Goal: Task Accomplishment & Management: Manage account settings

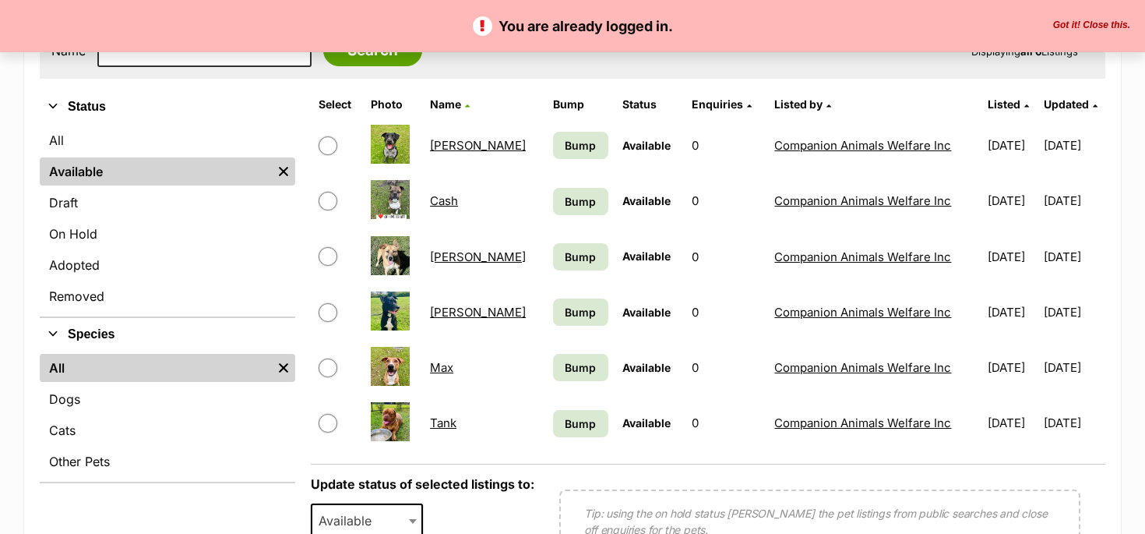
click at [331, 418] on input "checkbox" at bounding box center [328, 423] width 19 height 19
checkbox input "true"
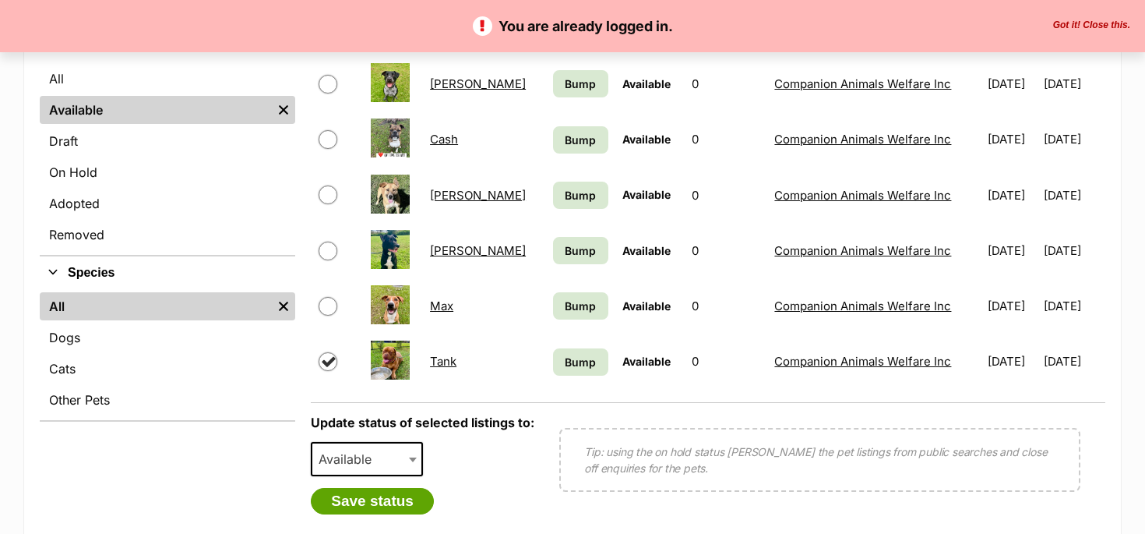
scroll to position [386, 0]
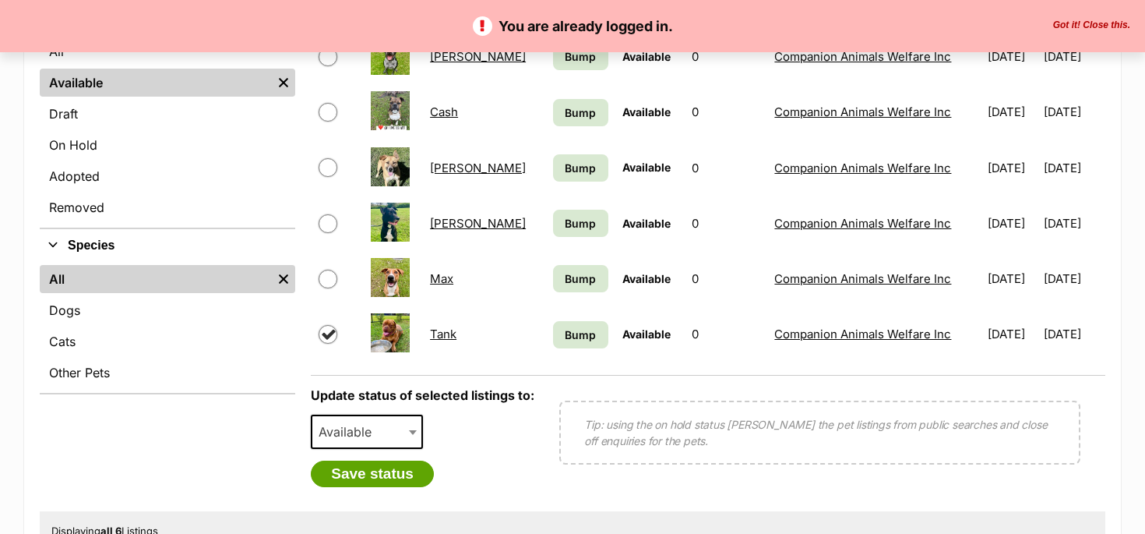
click at [413, 432] on b at bounding box center [413, 432] width 8 height 5
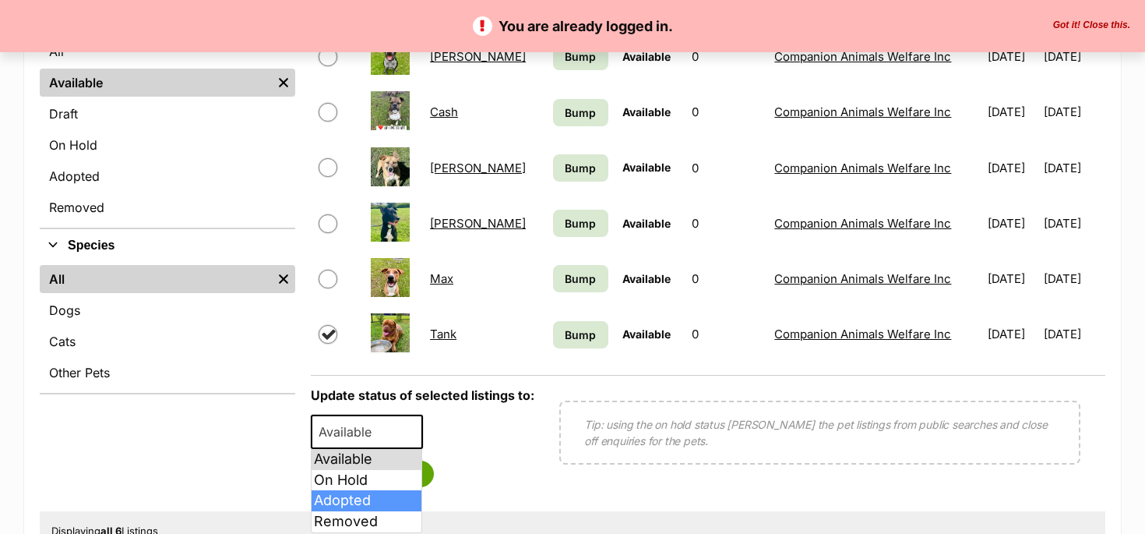
select select "rehomed"
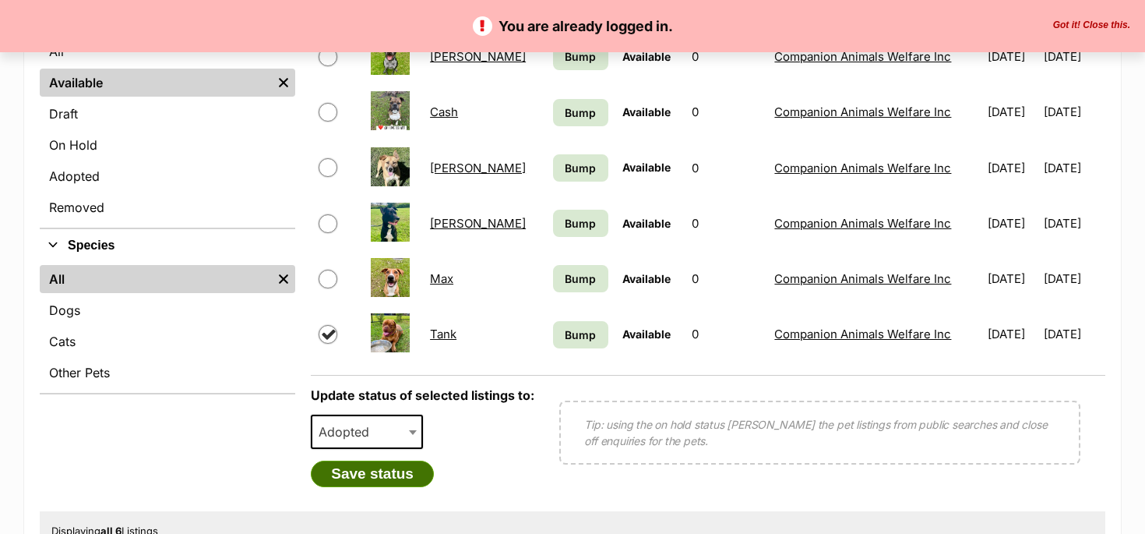
click at [394, 475] on button "Save status" at bounding box center [372, 473] width 123 height 26
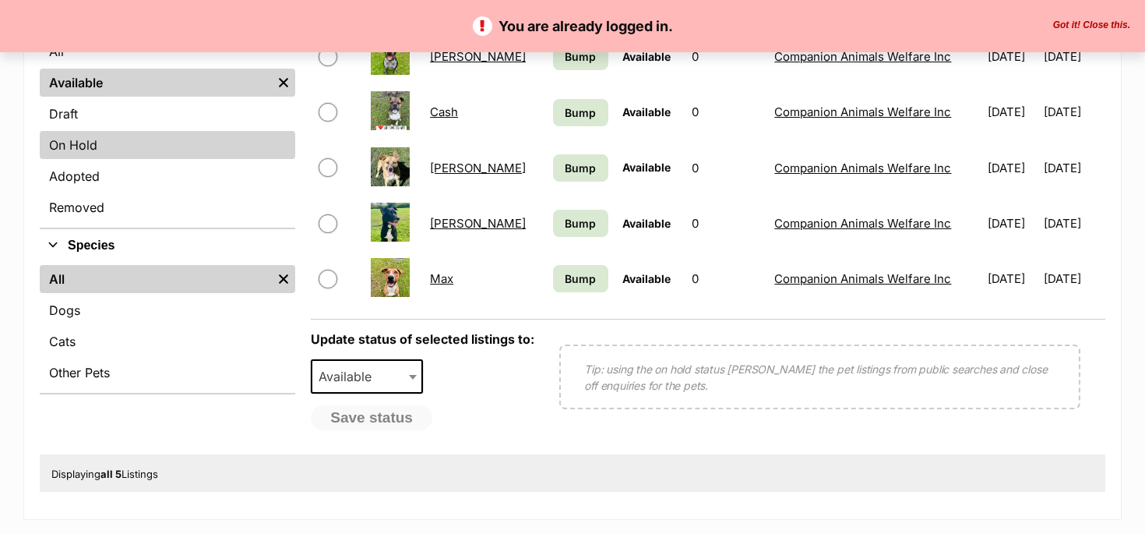
click at [102, 147] on link "On Hold" at bounding box center [168, 145] width 256 height 28
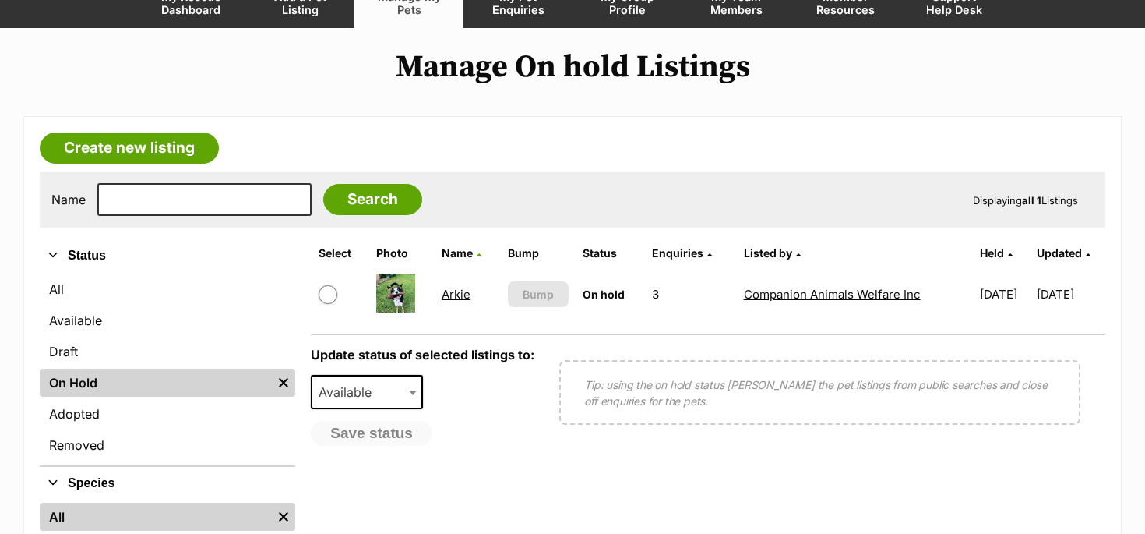
scroll to position [171, 0]
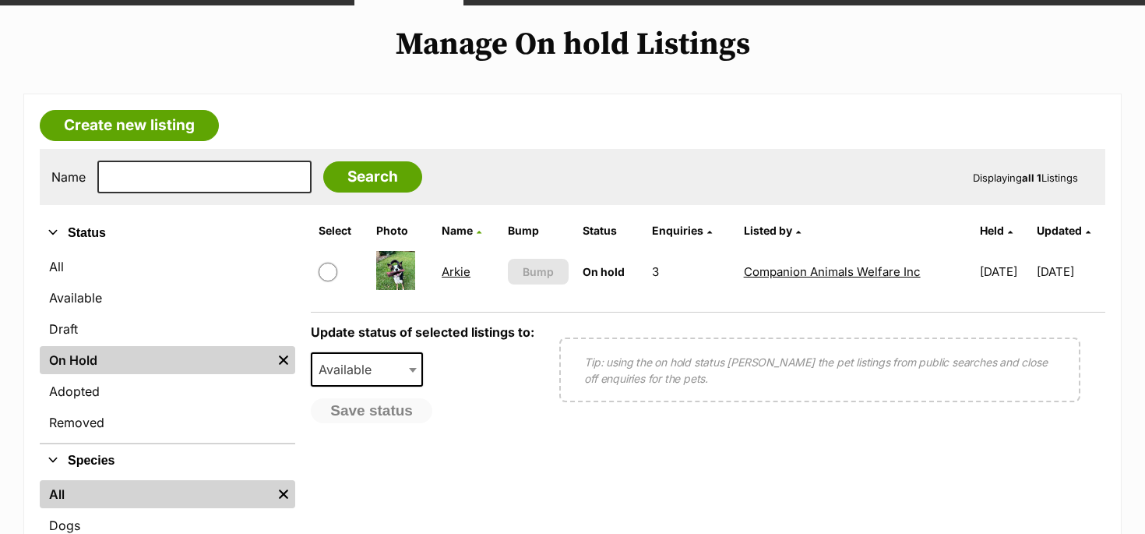
click at [332, 275] on input "checkbox" at bounding box center [328, 272] width 19 height 19
checkbox input "true"
click at [414, 367] on span at bounding box center [415, 369] width 16 height 34
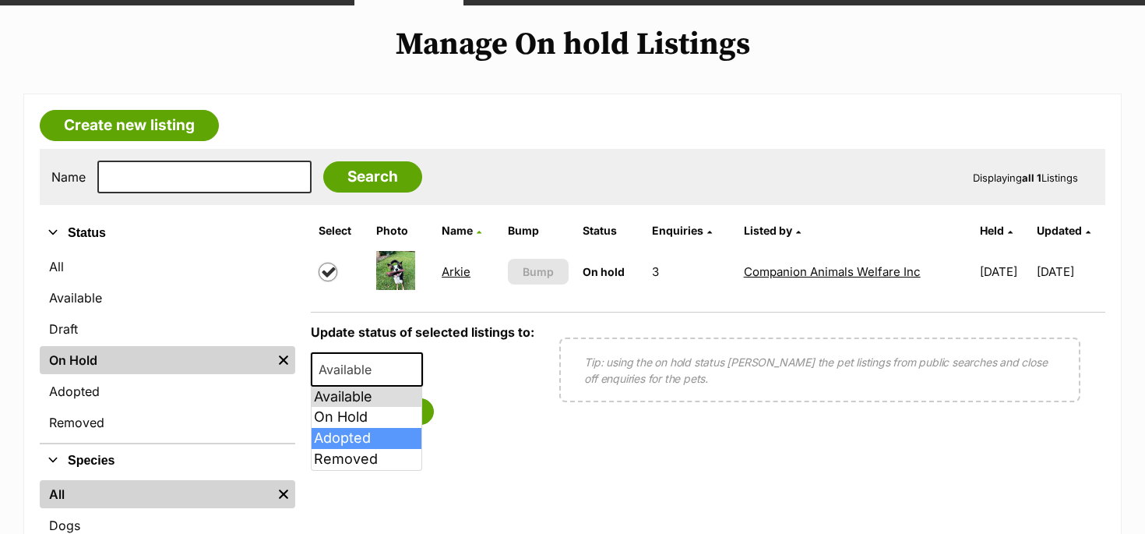
select select "rehomed"
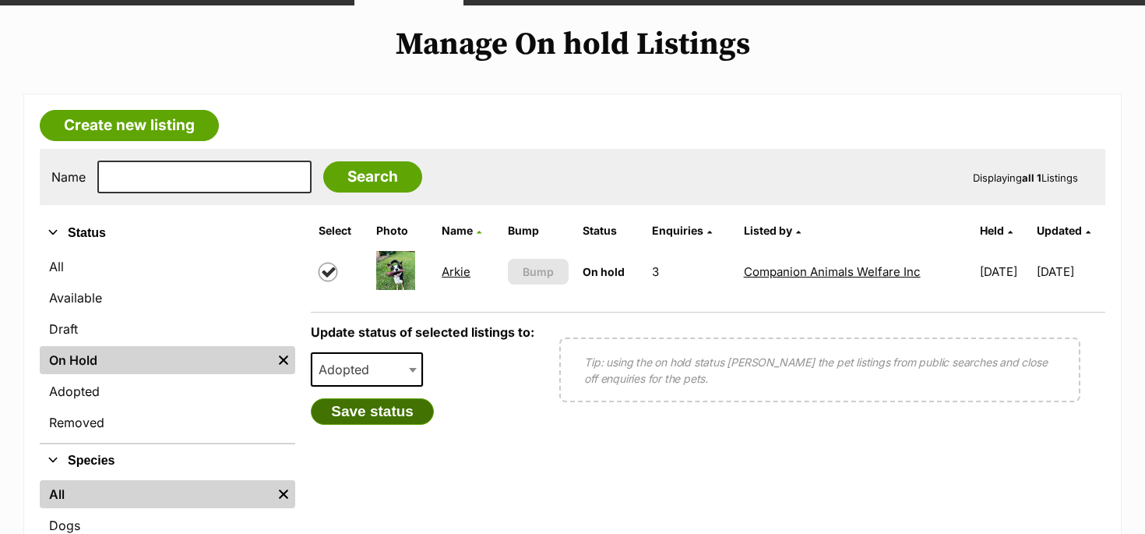
click at [380, 411] on button "Save status" at bounding box center [372, 411] width 123 height 26
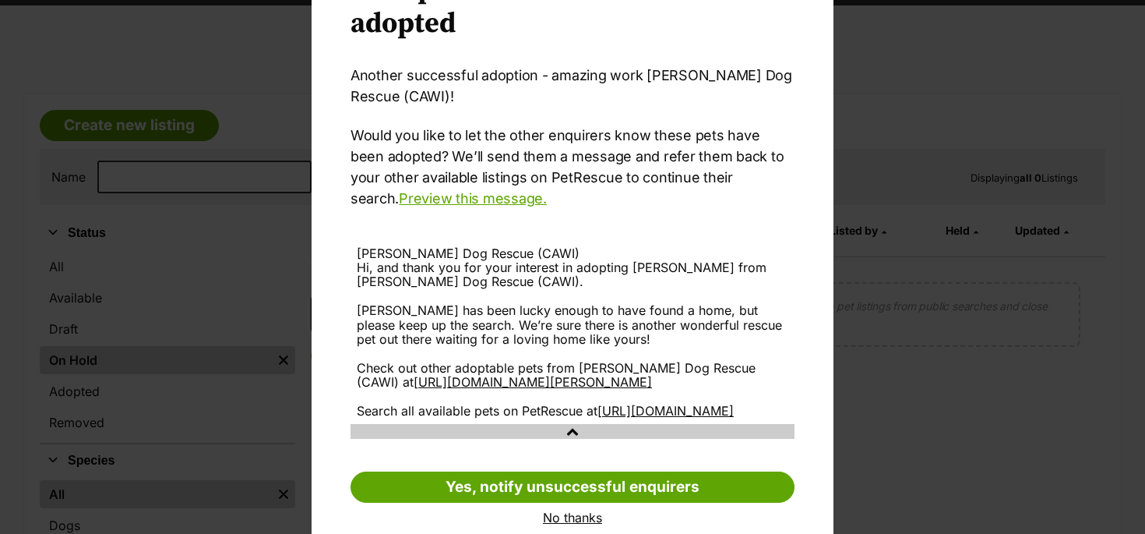
scroll to position [149, 0]
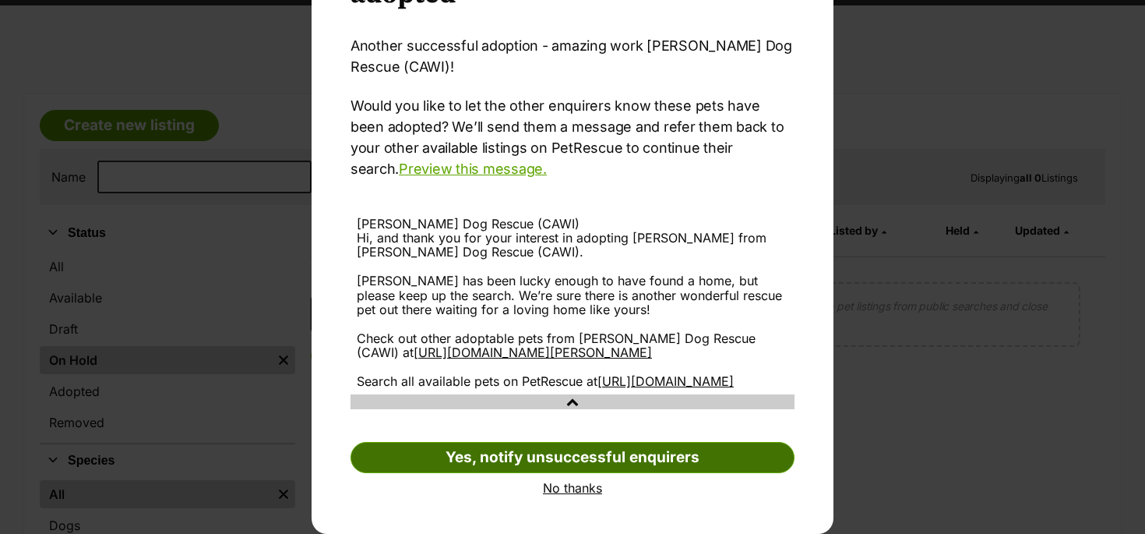
click at [545, 457] on link "Yes, notify unsuccessful enquirers" at bounding box center [573, 457] width 444 height 31
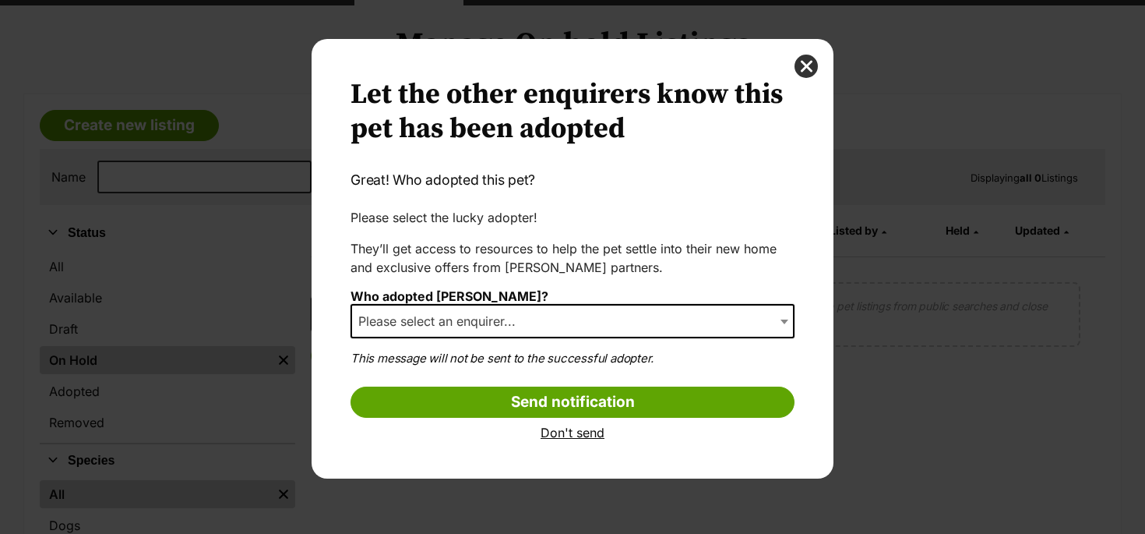
scroll to position [0, 0]
click at [578, 325] on span "Please select an enquirer..." at bounding box center [573, 321] width 444 height 34
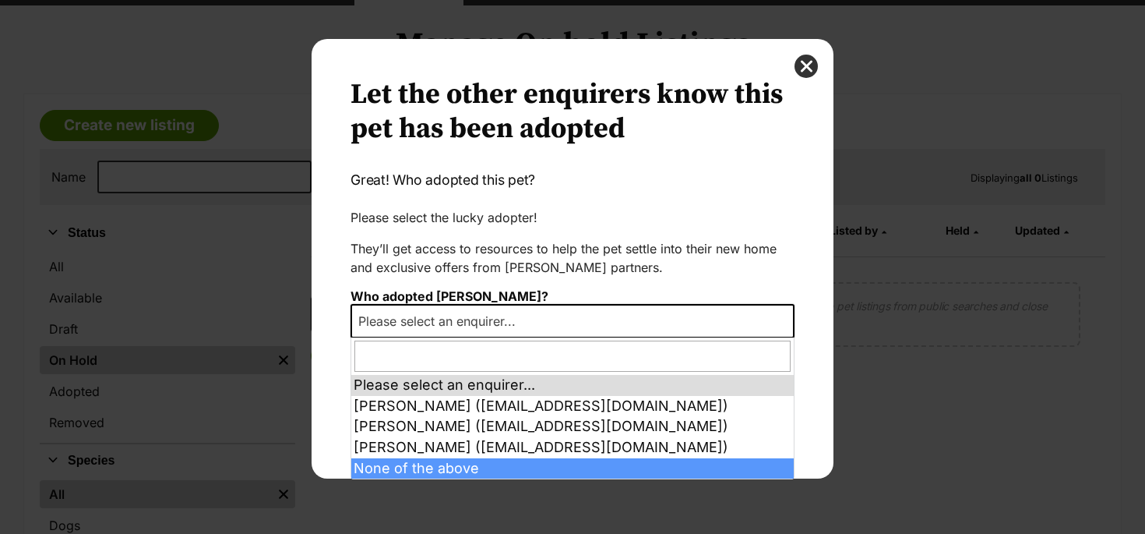
select select "other"
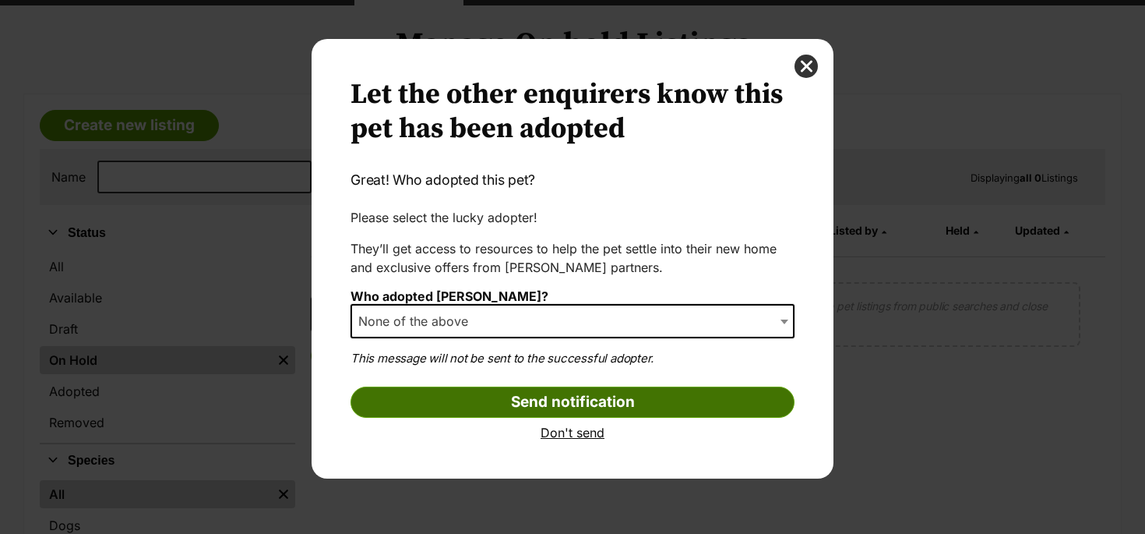
click at [569, 404] on input "Send notification" at bounding box center [573, 401] width 444 height 31
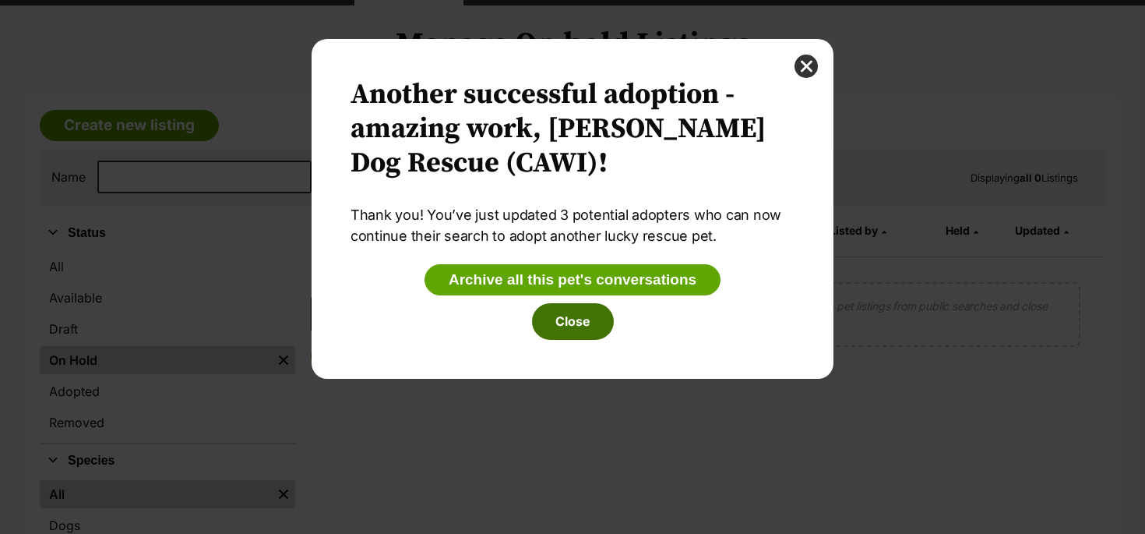
click at [570, 321] on button "Close" at bounding box center [573, 321] width 82 height 36
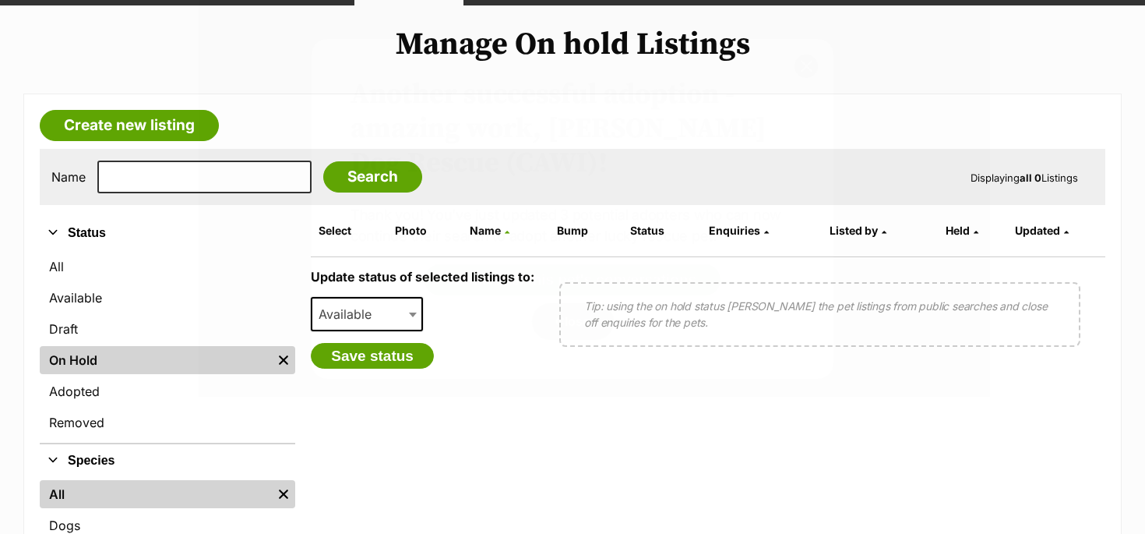
scroll to position [171, 0]
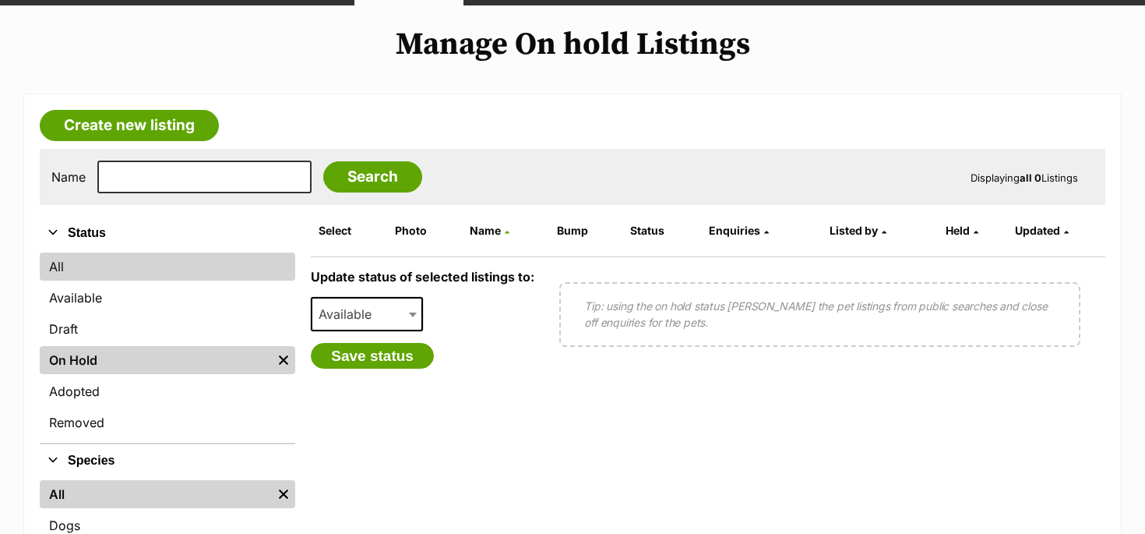
click at [95, 261] on link "All" at bounding box center [168, 266] width 256 height 28
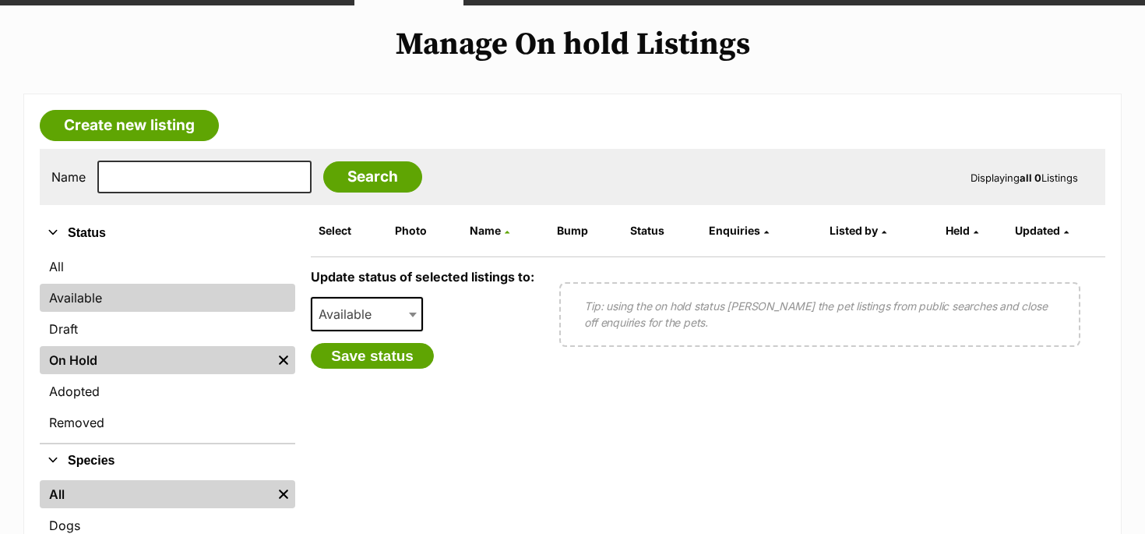
click at [81, 298] on link "Available" at bounding box center [168, 298] width 256 height 28
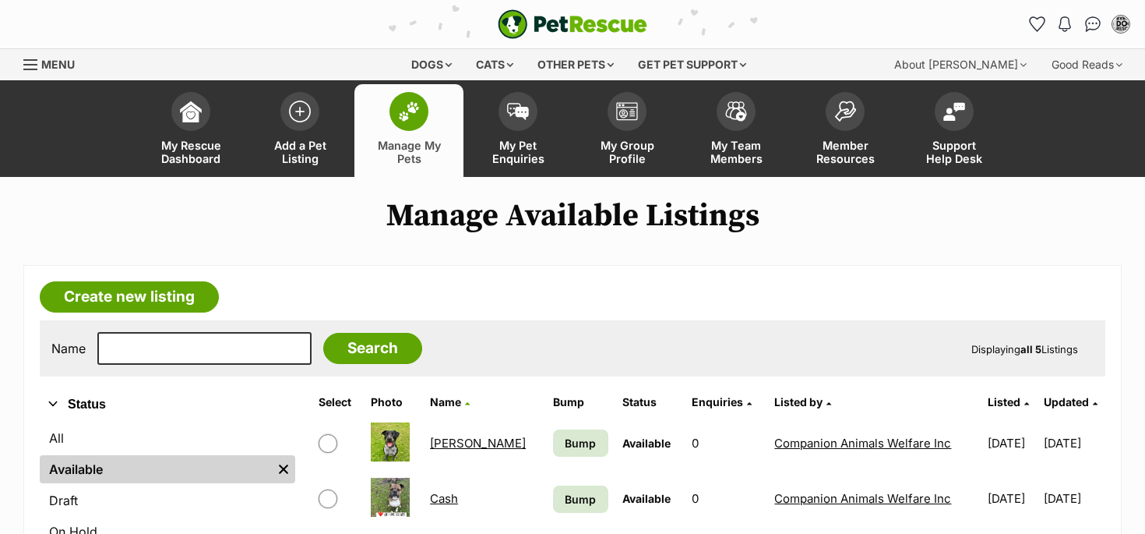
click at [430, 129] on link "Manage My Pets" at bounding box center [409, 130] width 109 height 93
click at [640, 128] on link "My Group Profile" at bounding box center [627, 130] width 109 height 93
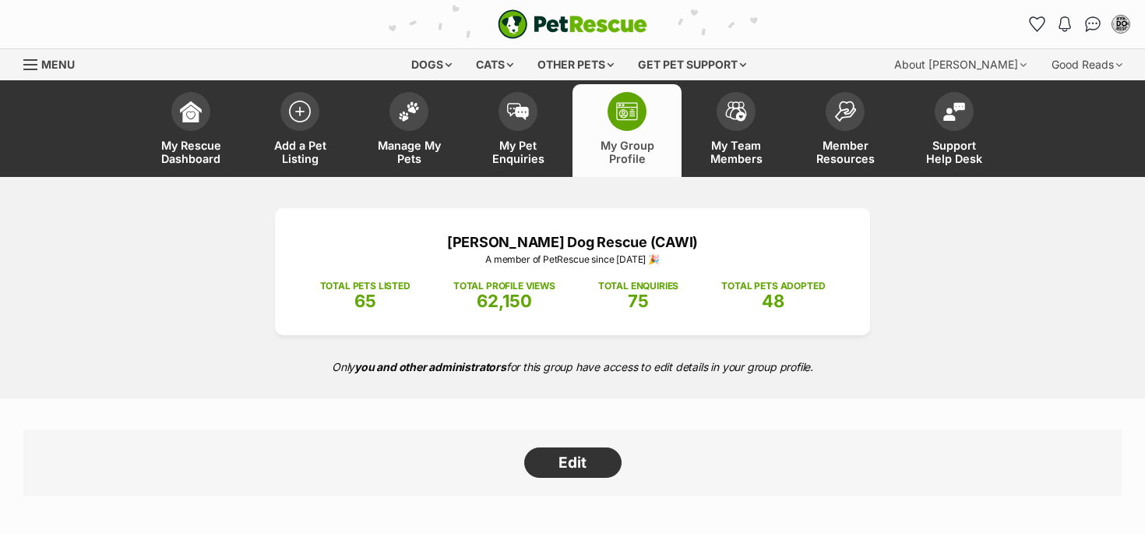
click at [636, 122] on span at bounding box center [627, 111] width 39 height 39
click at [199, 123] on span at bounding box center [190, 107] width 39 height 39
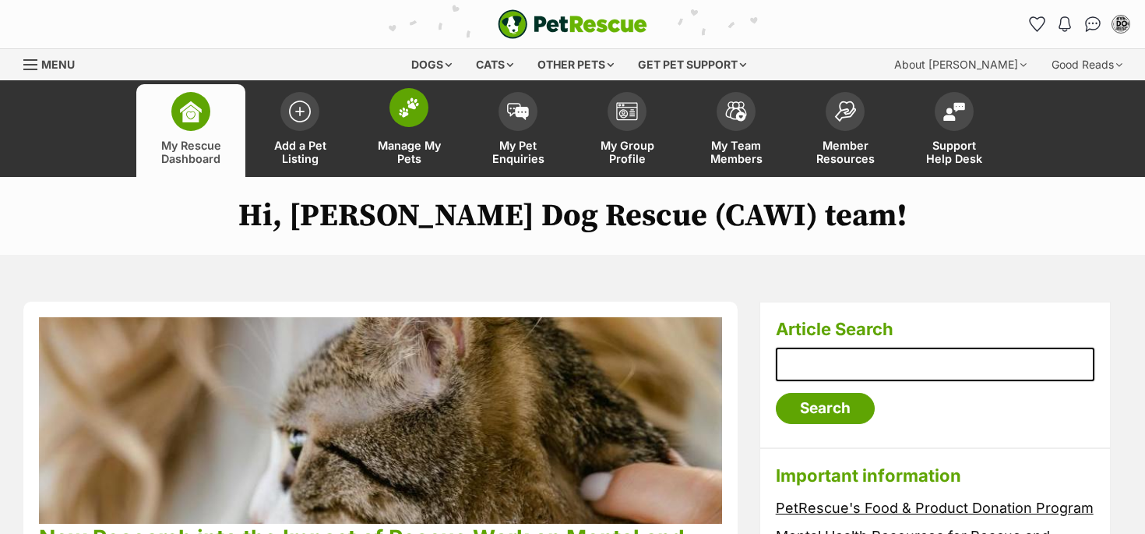
click at [421, 122] on link "Manage My Pets" at bounding box center [409, 130] width 109 height 93
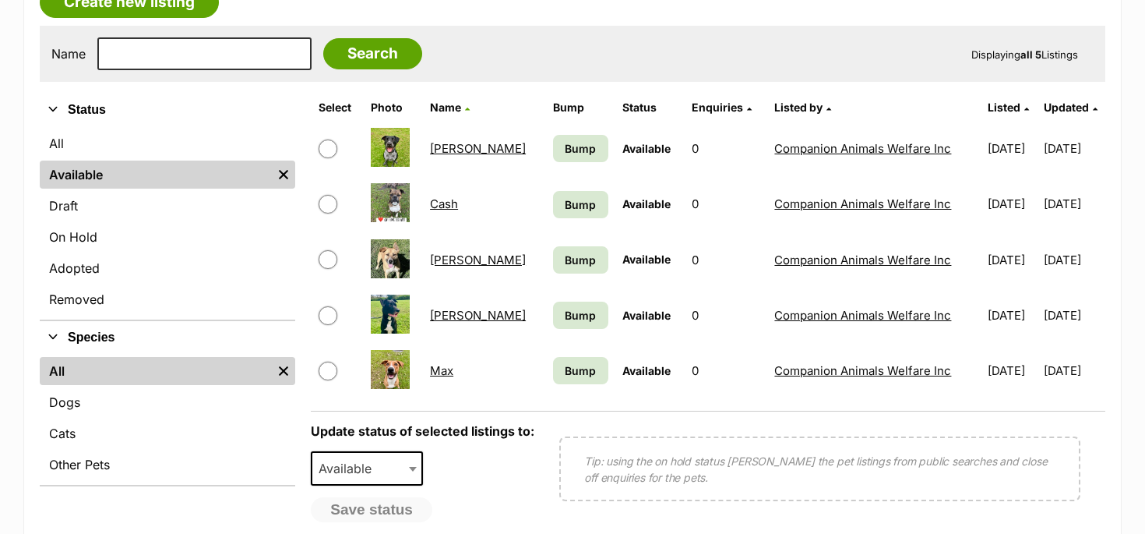
scroll to position [293, 0]
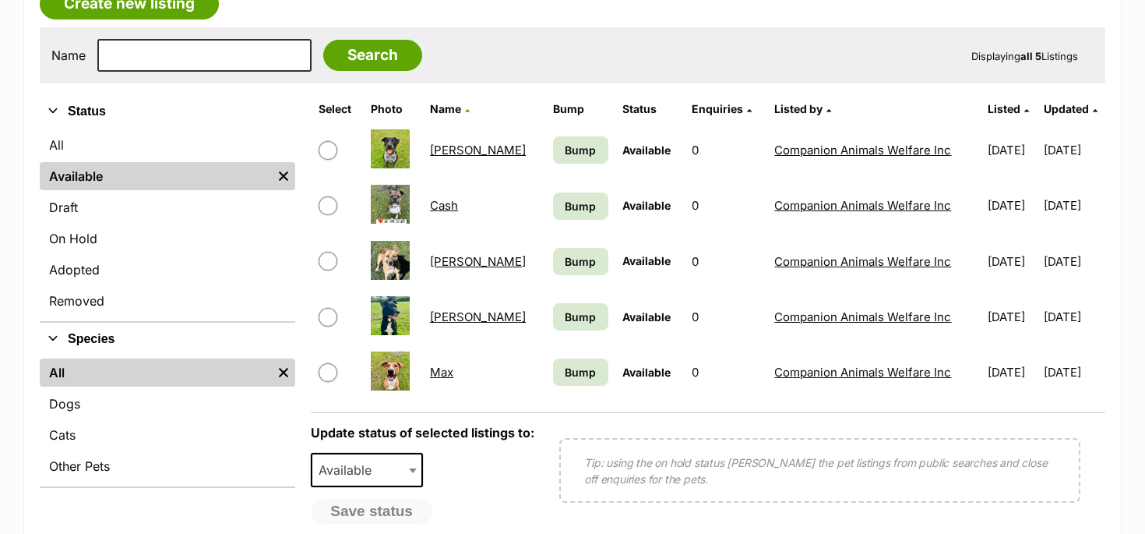
click at [450, 154] on link "[PERSON_NAME]" at bounding box center [478, 150] width 96 height 15
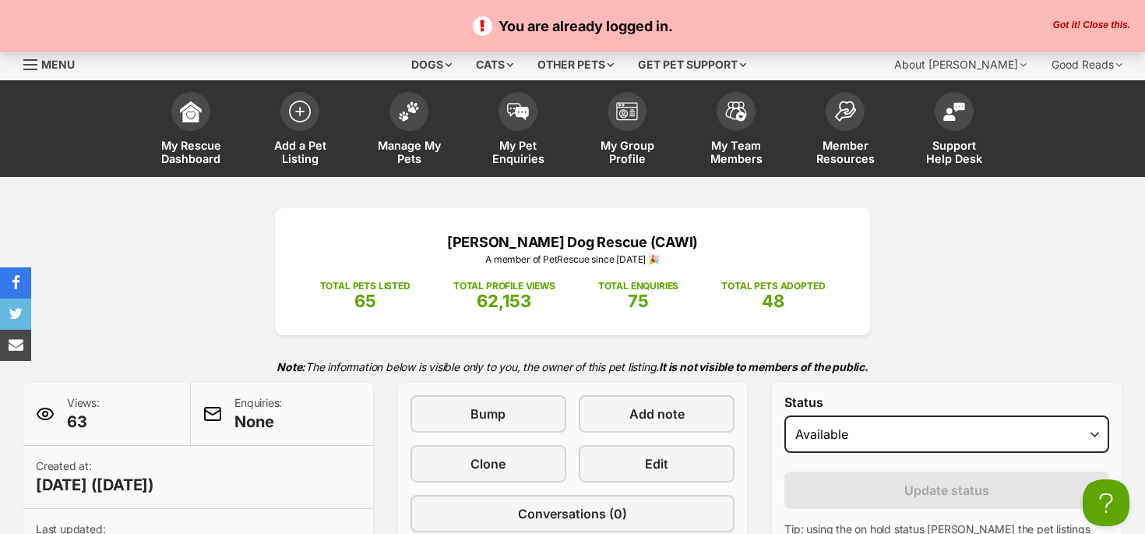
click at [799, 23] on p "You are already logged in." at bounding box center [573, 26] width 1114 height 21
click at [409, 131] on link "Manage My Pets" at bounding box center [409, 130] width 109 height 93
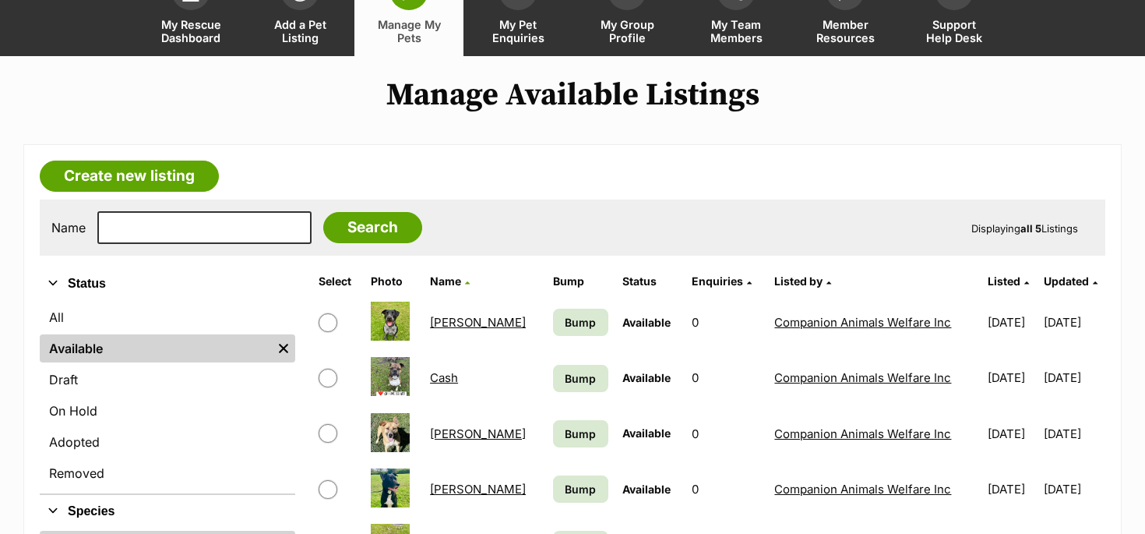
scroll to position [161, 0]
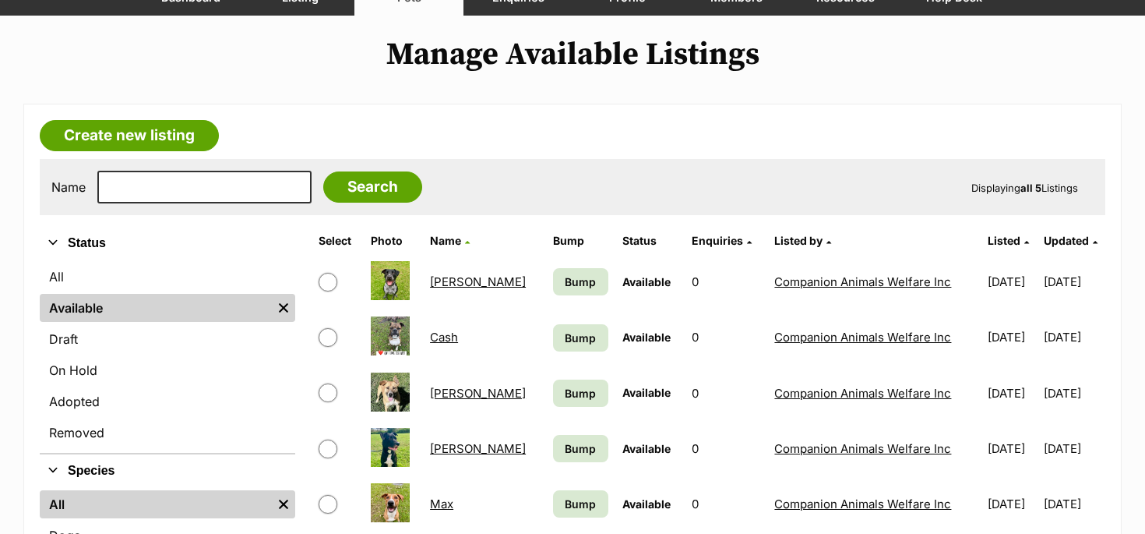
click at [404, 285] on img at bounding box center [390, 280] width 39 height 39
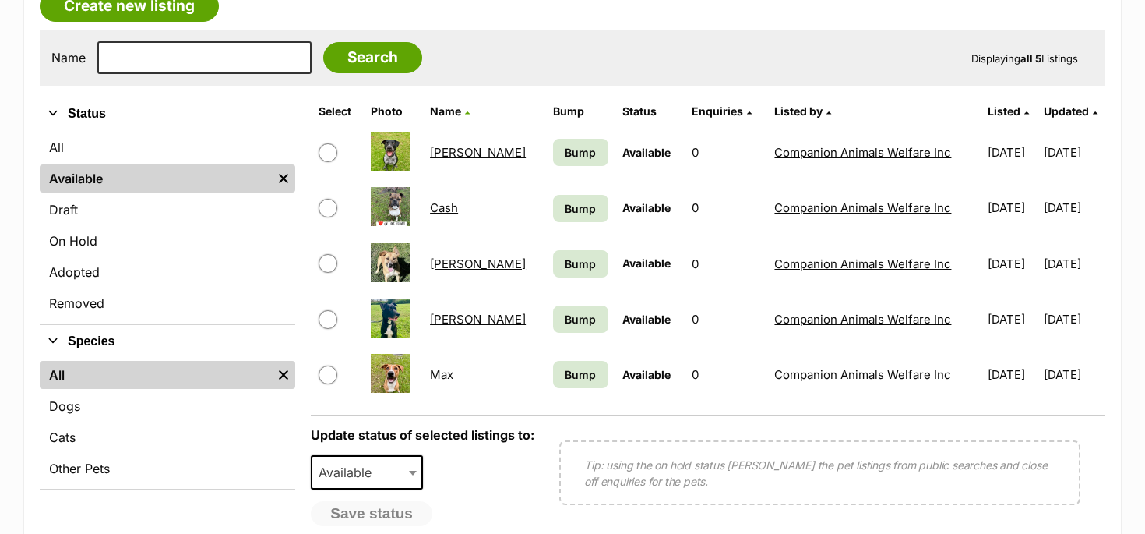
scroll to position [294, 0]
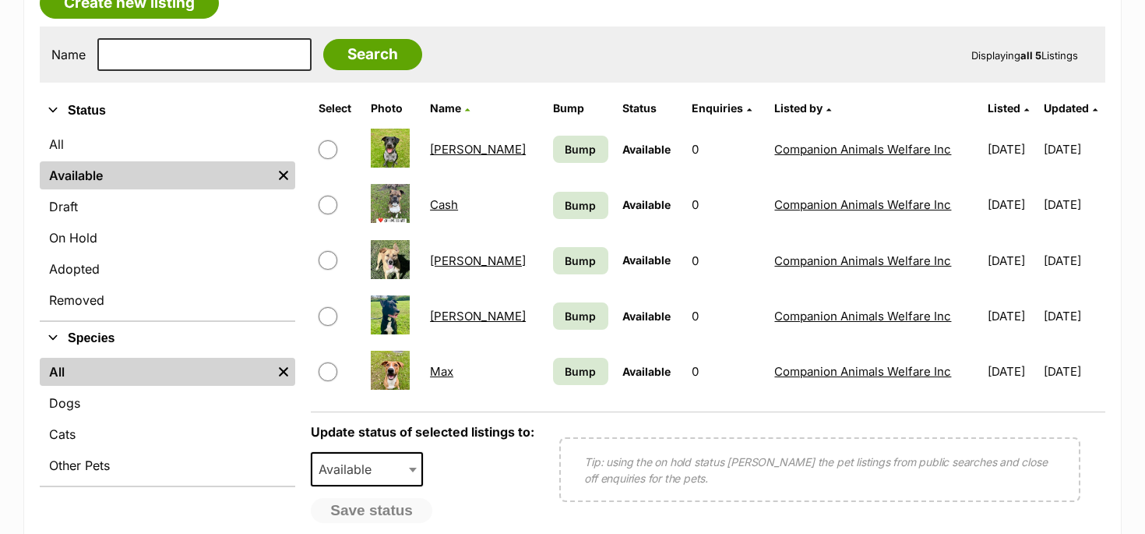
click at [450, 154] on link "[PERSON_NAME]" at bounding box center [478, 149] width 96 height 15
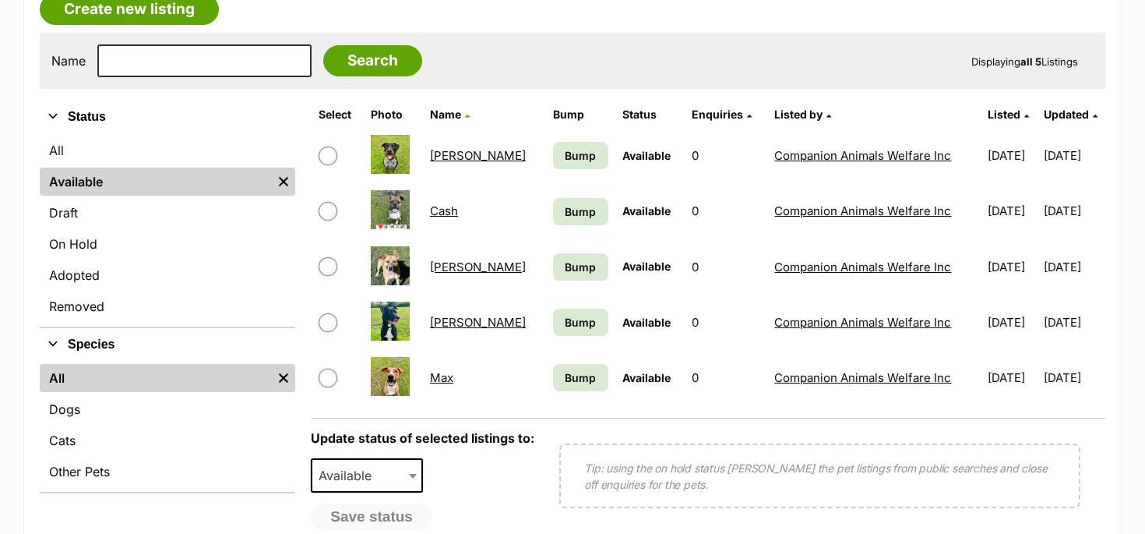
click at [453, 216] on link "Cash" at bounding box center [444, 210] width 28 height 15
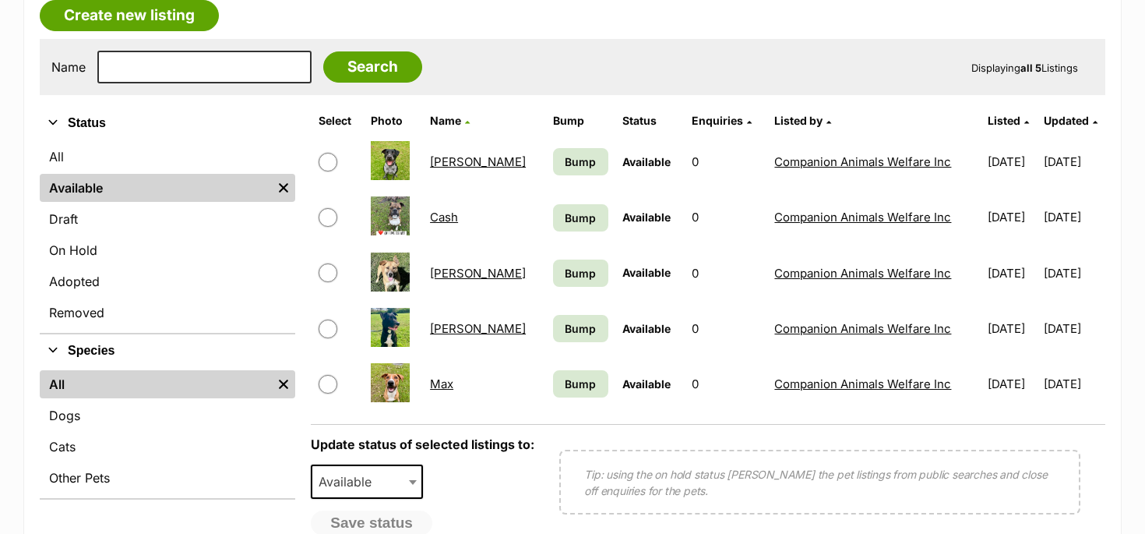
click at [444, 276] on link "[PERSON_NAME]" at bounding box center [478, 273] width 96 height 15
click at [452, 330] on link "[PERSON_NAME]" at bounding box center [478, 328] width 96 height 15
click at [447, 385] on link "Max" at bounding box center [441, 383] width 23 height 15
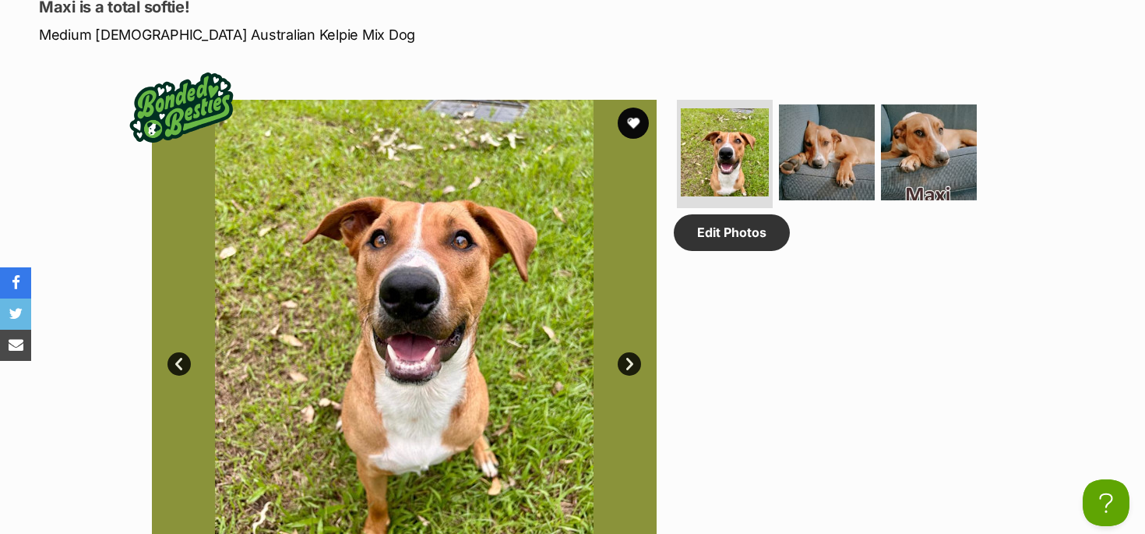
scroll to position [711, 0]
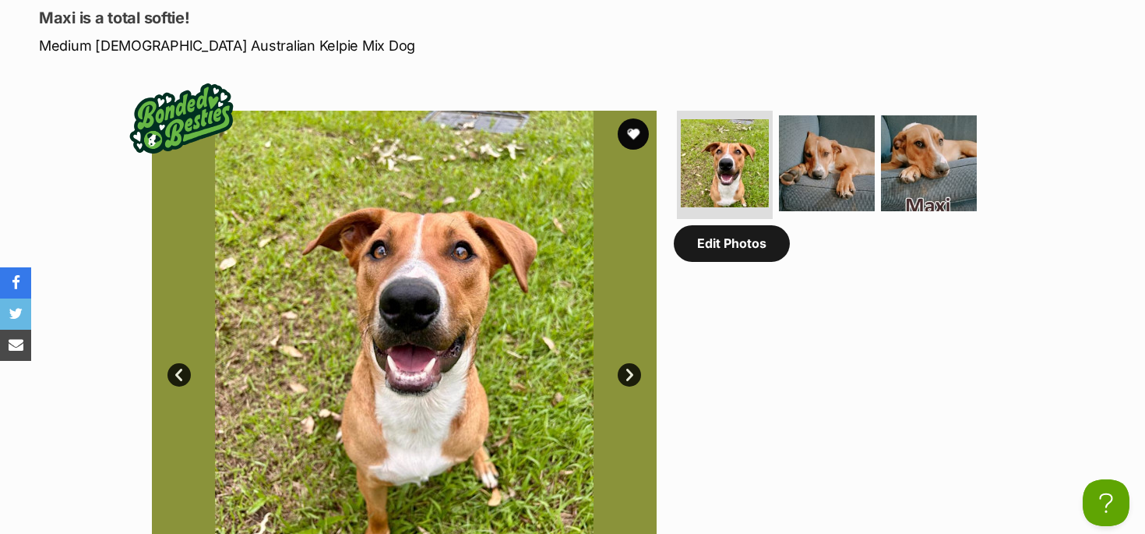
click at [718, 258] on link "Edit Photos" at bounding box center [732, 243] width 116 height 36
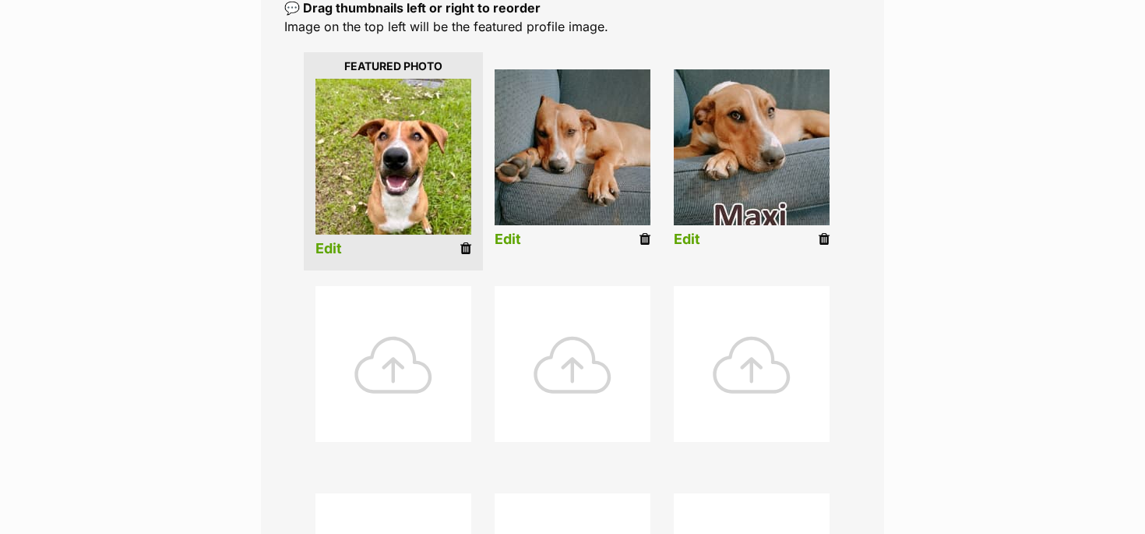
scroll to position [358, 0]
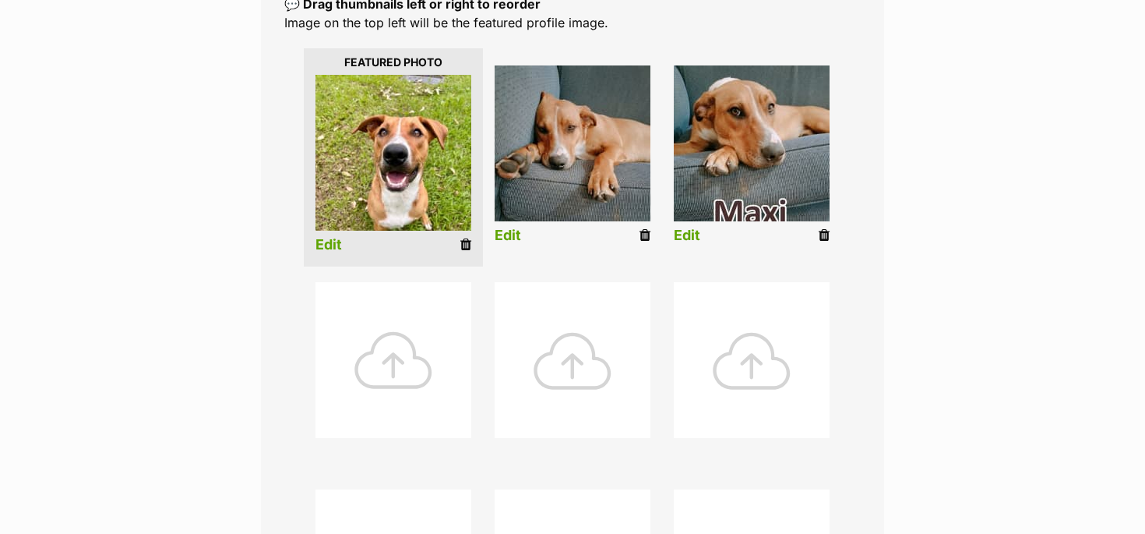
click at [396, 362] on div at bounding box center [394, 360] width 156 height 156
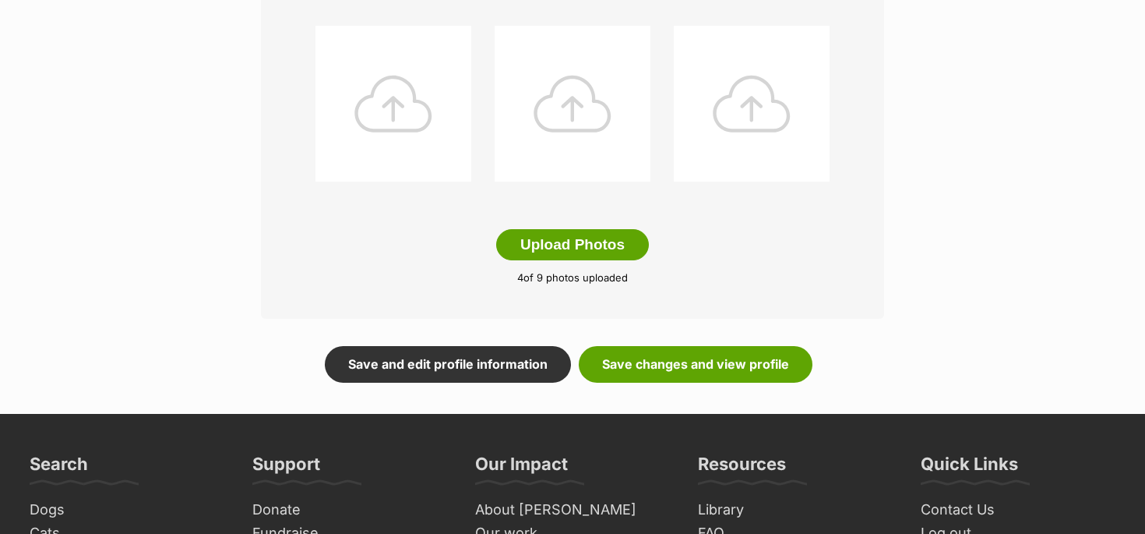
scroll to position [842, 0]
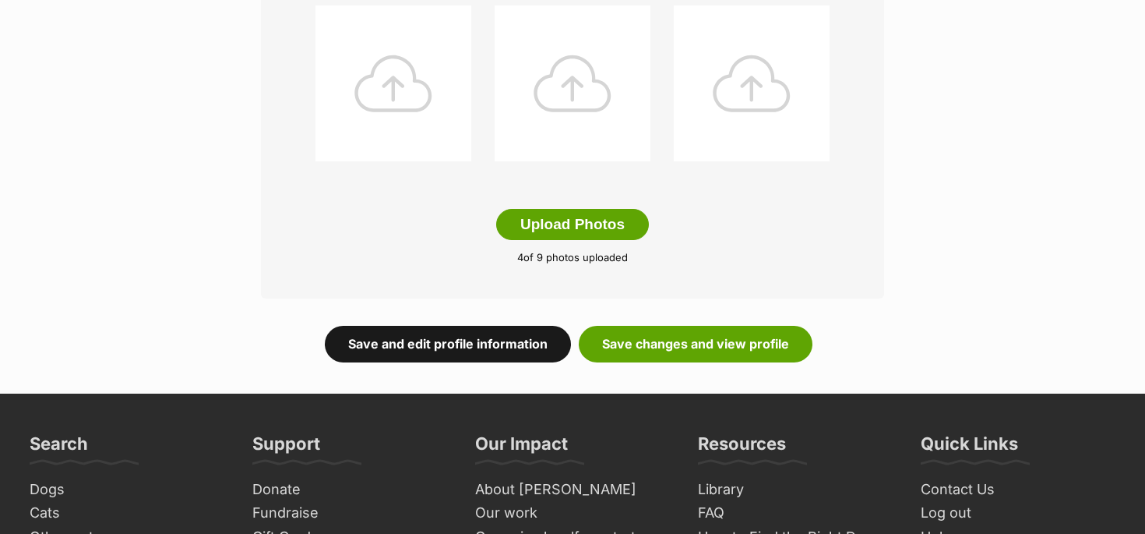
click at [514, 344] on link "Save and edit profile information" at bounding box center [448, 344] width 246 height 36
